Goal: Participate in discussion

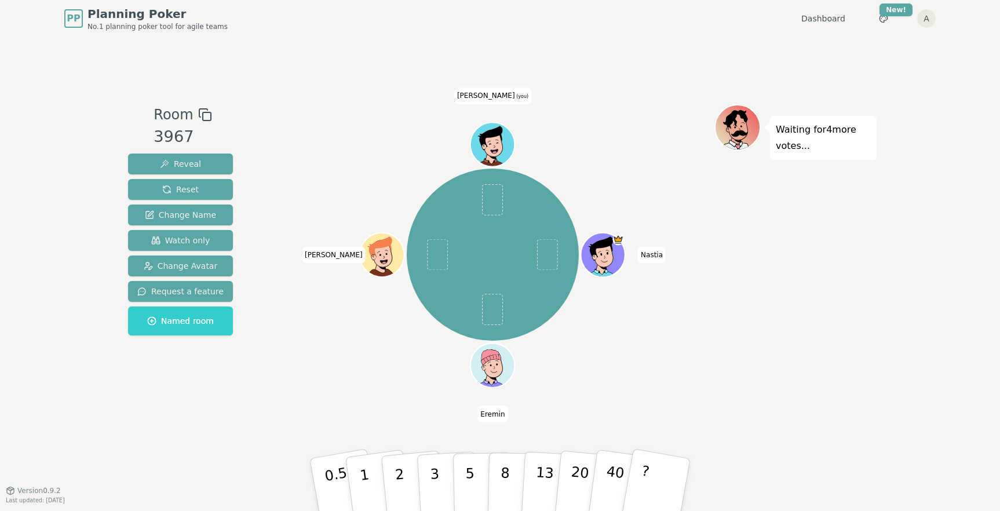
click at [360, 237] on div "[PERSON_NAME] (you)" at bounding box center [492, 254] width 443 height 259
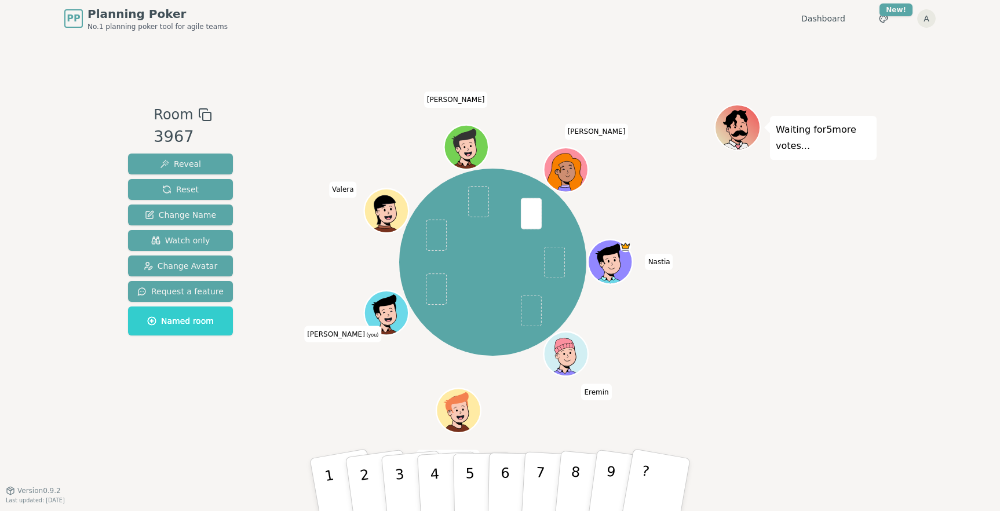
click at [749, 294] on div "Waiting for 5 more votes..." at bounding box center [795, 263] width 162 height 319
click at [609, 481] on p "9" at bounding box center [609, 483] width 17 height 63
click at [754, 224] on div "Waiting for 4 more votes..." at bounding box center [795, 263] width 162 height 319
click at [747, 359] on div "Waiting for 3 more votes..." at bounding box center [795, 263] width 162 height 319
click at [511, 480] on button "6" at bounding box center [518, 485] width 60 height 88
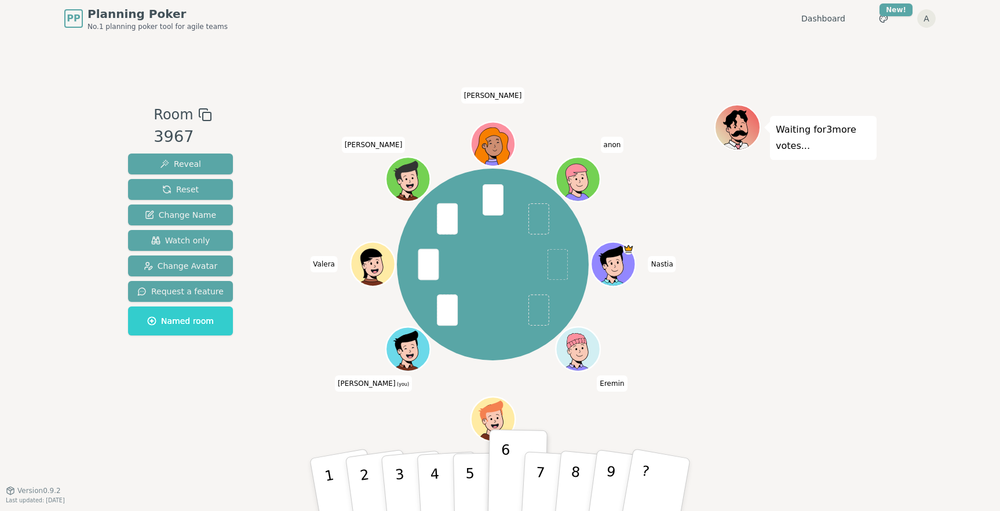
click at [845, 269] on div "Waiting for 3 more votes..." at bounding box center [795, 263] width 162 height 319
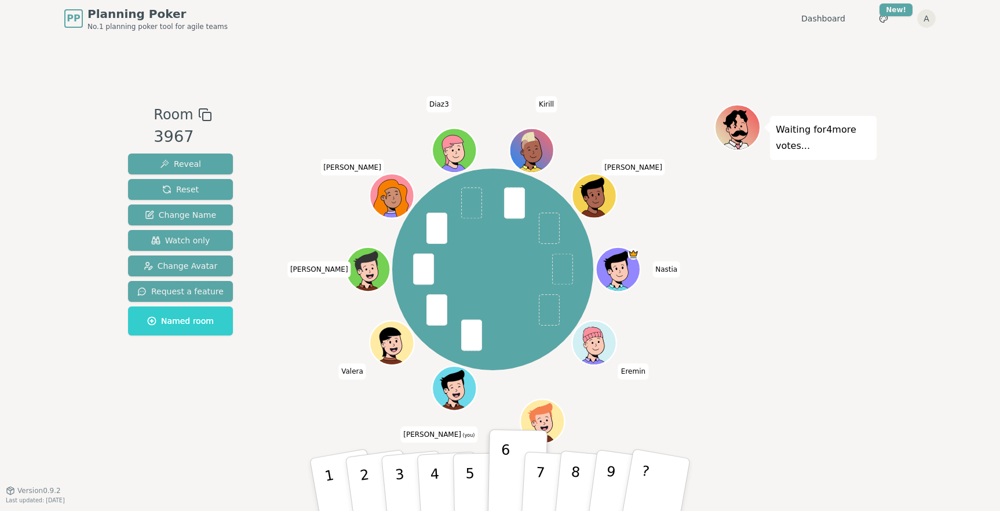
click at [848, 236] on div "Waiting for 4 more votes..." at bounding box center [795, 263] width 162 height 319
drag, startPoint x: 779, startPoint y: 132, endPoint x: 809, endPoint y: 142, distance: 32.4
click at [809, 142] on p "Waiting for 4 more votes..." at bounding box center [823, 138] width 95 height 32
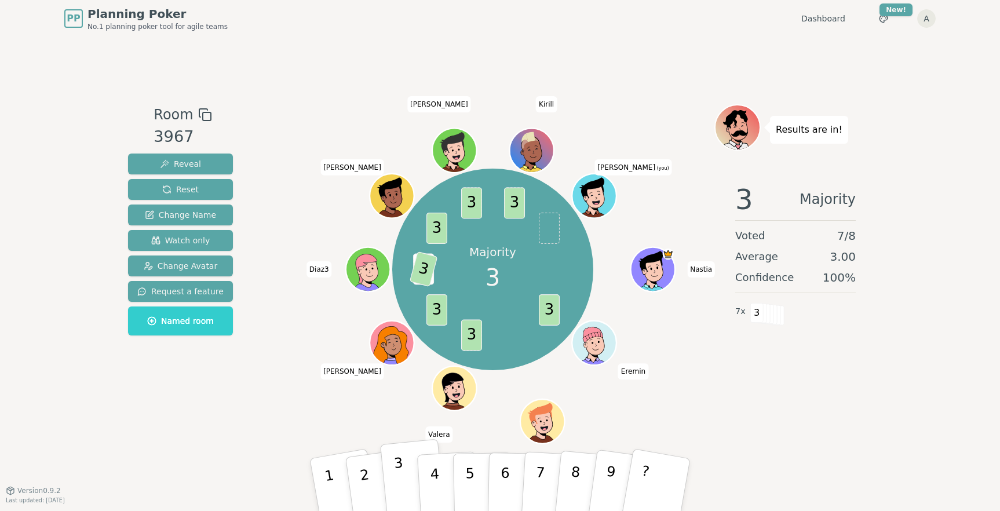
click at [404, 479] on button "3" at bounding box center [413, 485] width 66 height 92
click at [702, 61] on div "Room 3967 Reveal Reset Change Name Watch only Change Avatar Request a feature N…" at bounding box center [499, 263] width 753 height 453
